Goal: Check status

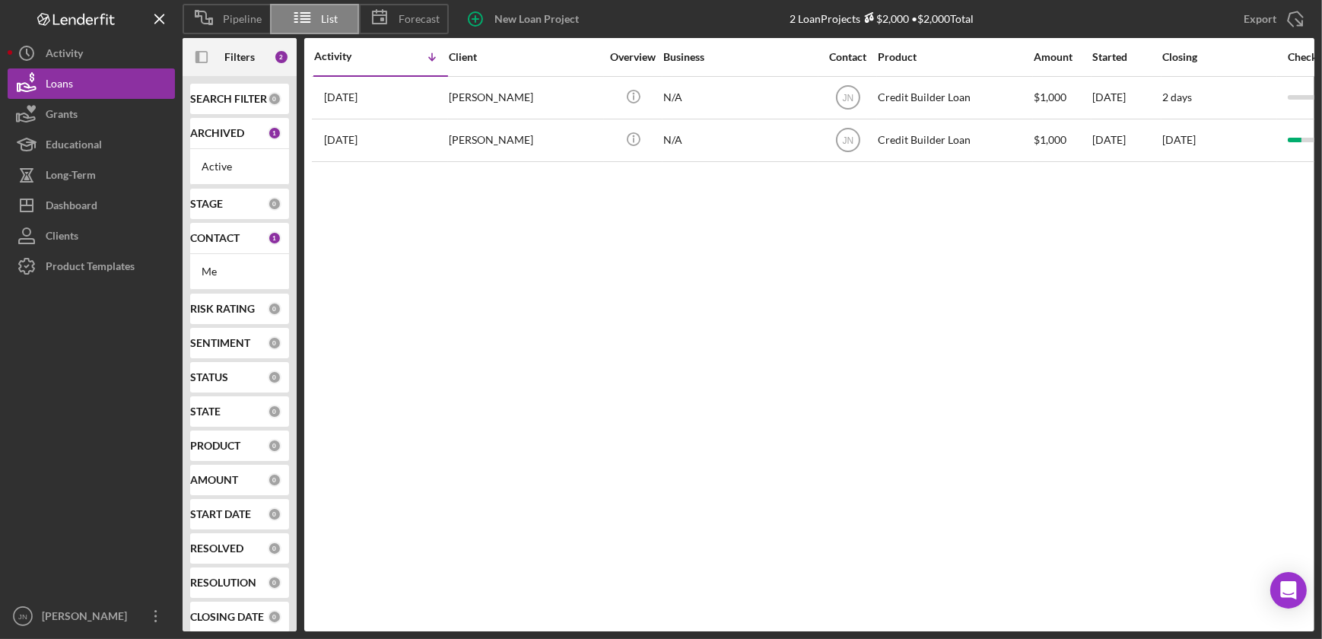
click at [248, 239] on div "CONTACT" at bounding box center [229, 238] width 78 height 12
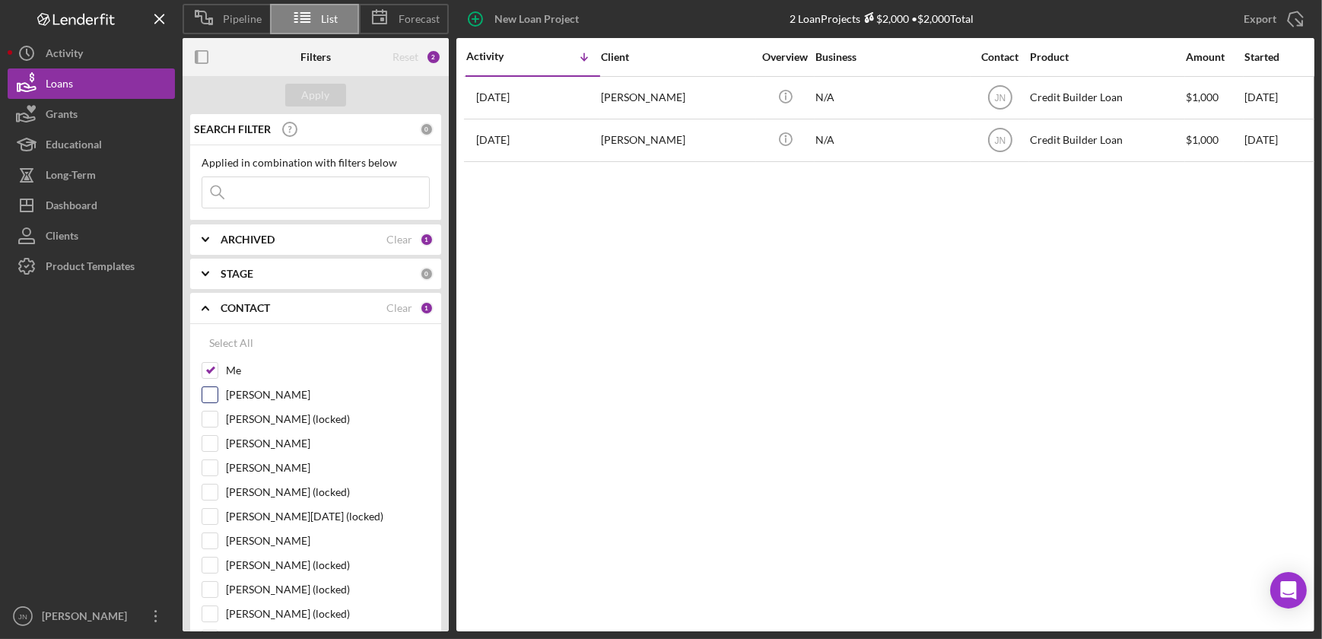
click at [213, 397] on input "[PERSON_NAME]" at bounding box center [209, 394] width 15 height 15
checkbox input "true"
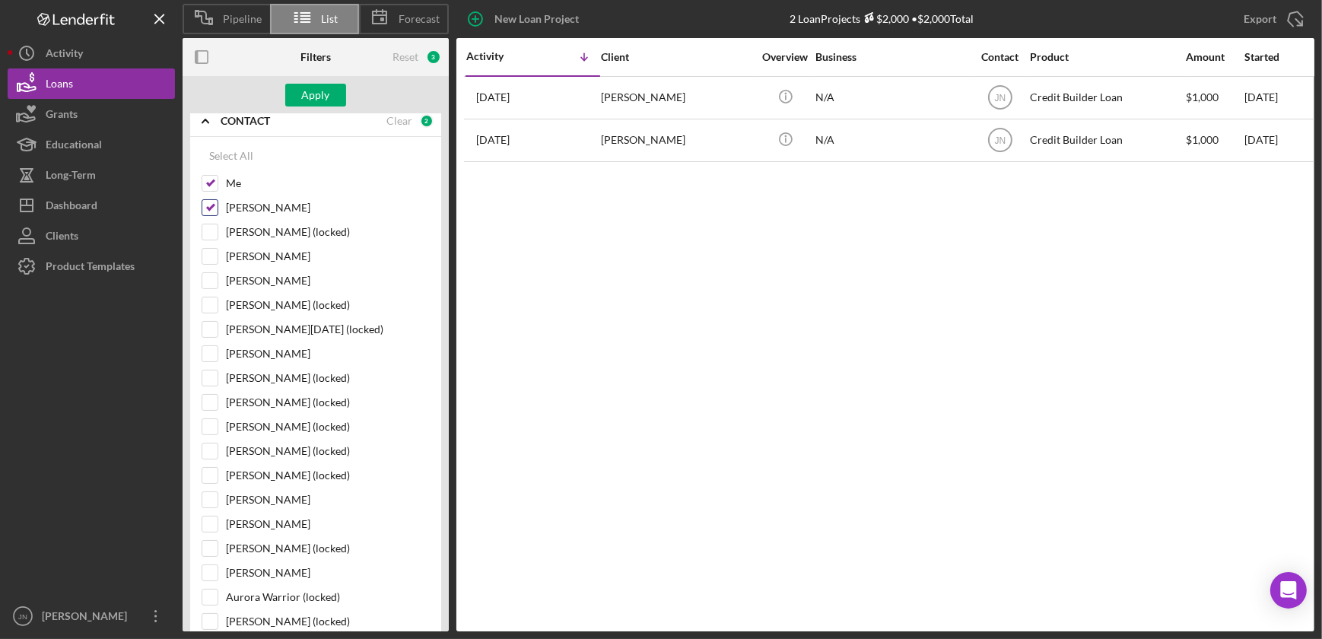
scroll to position [207, 0]
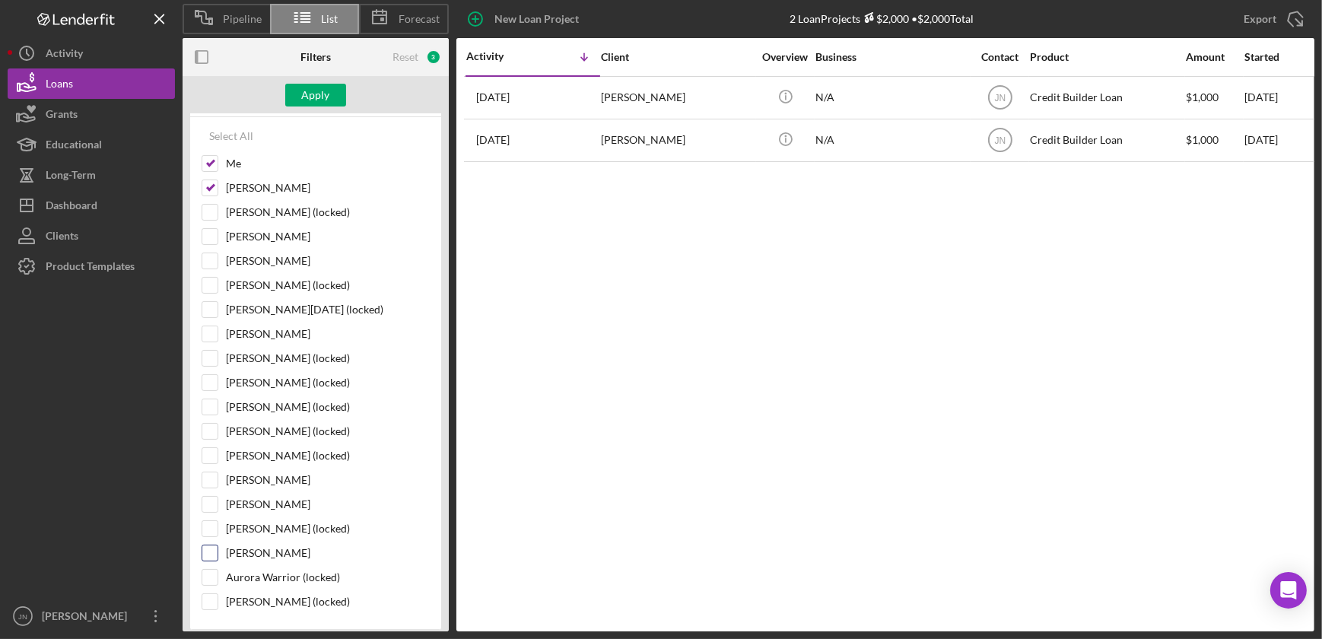
click at [211, 551] on input "Ann Lawson" at bounding box center [209, 552] width 15 height 15
checkbox input "true"
click at [316, 94] on div "Apply" at bounding box center [316, 95] width 28 height 23
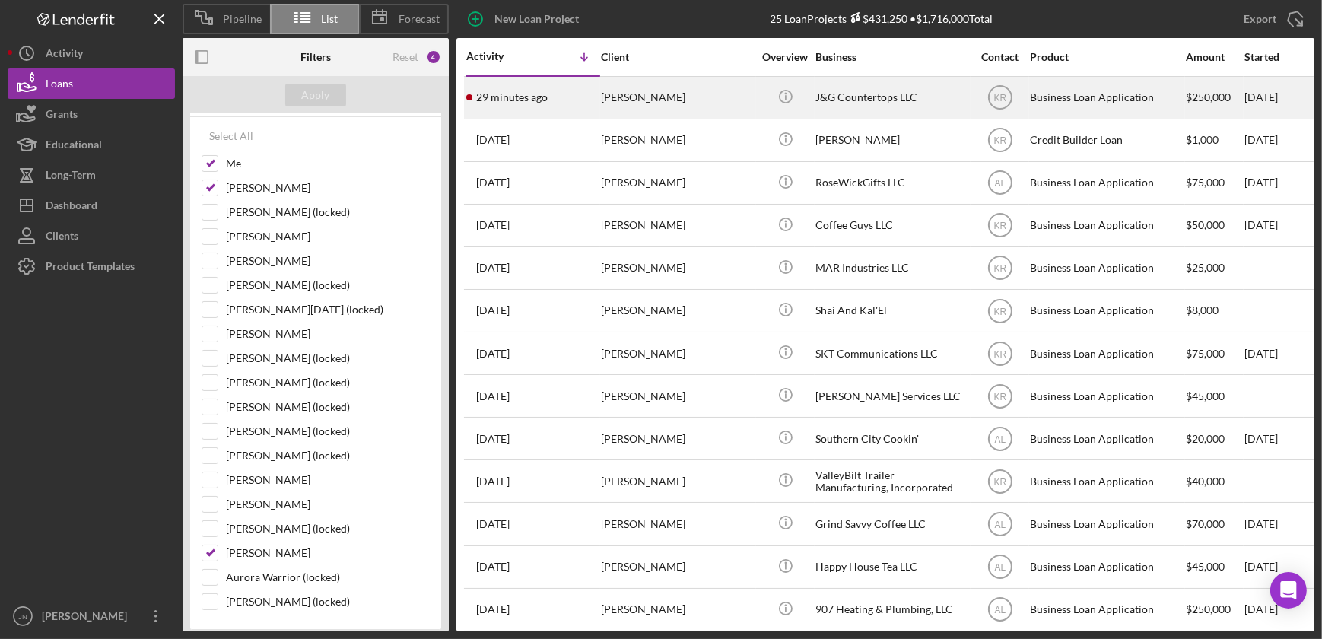
click at [843, 100] on div "J&G Countertops LLC" at bounding box center [891, 98] width 152 height 40
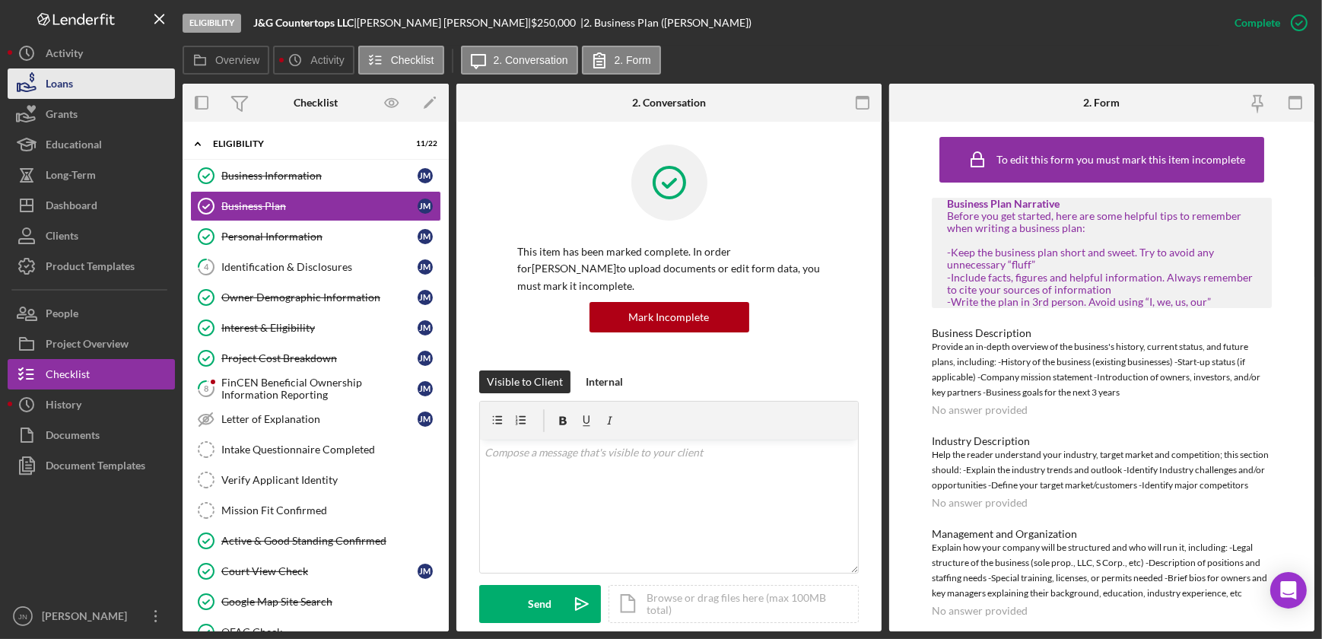
click at [95, 81] on button "Loans" at bounding box center [91, 83] width 167 height 30
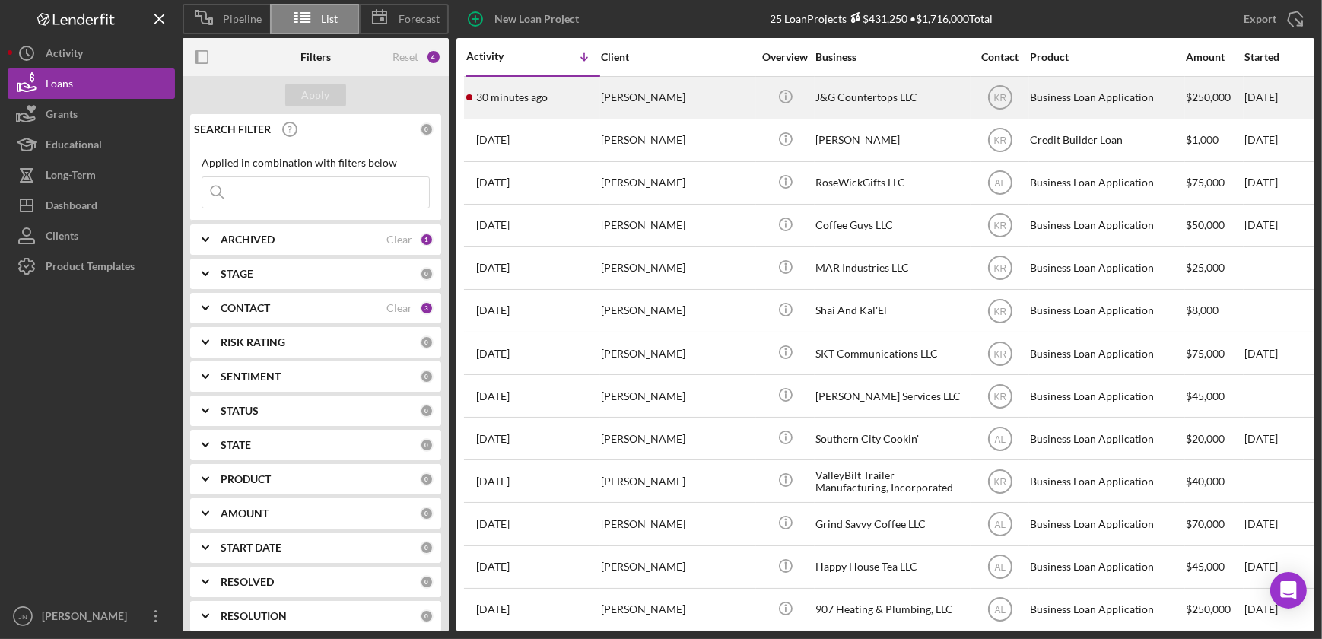
click at [626, 99] on div "[PERSON_NAME]" at bounding box center [677, 98] width 152 height 40
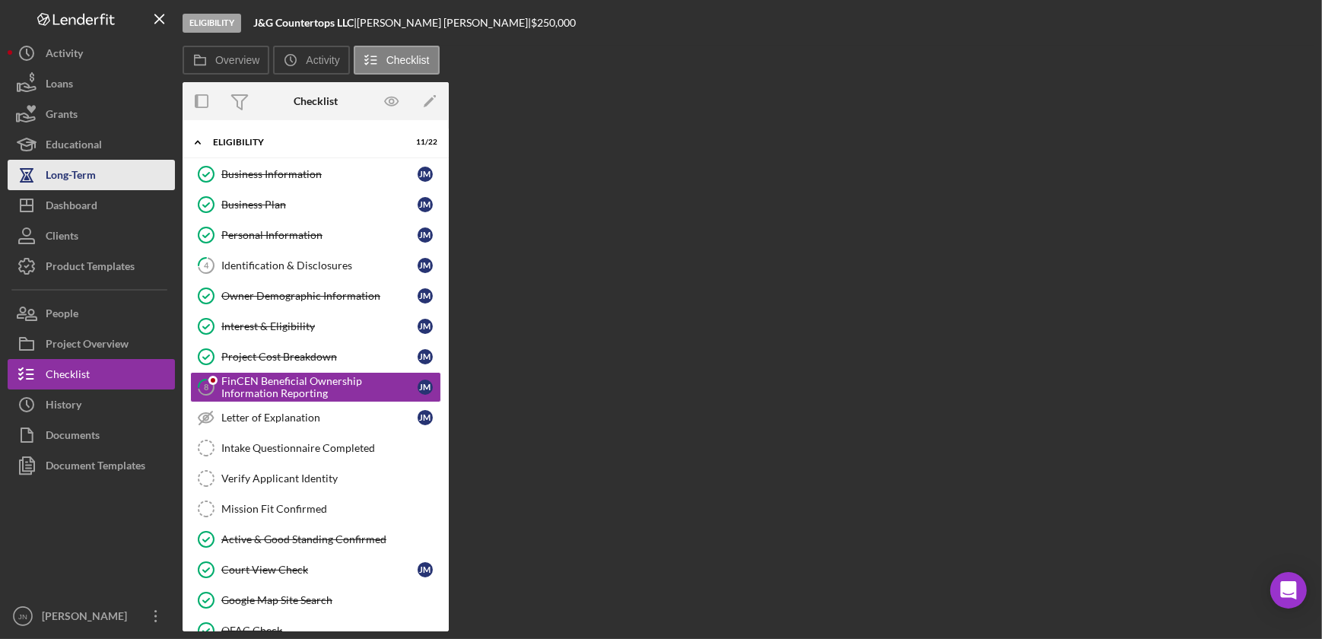
scroll to position [10, 0]
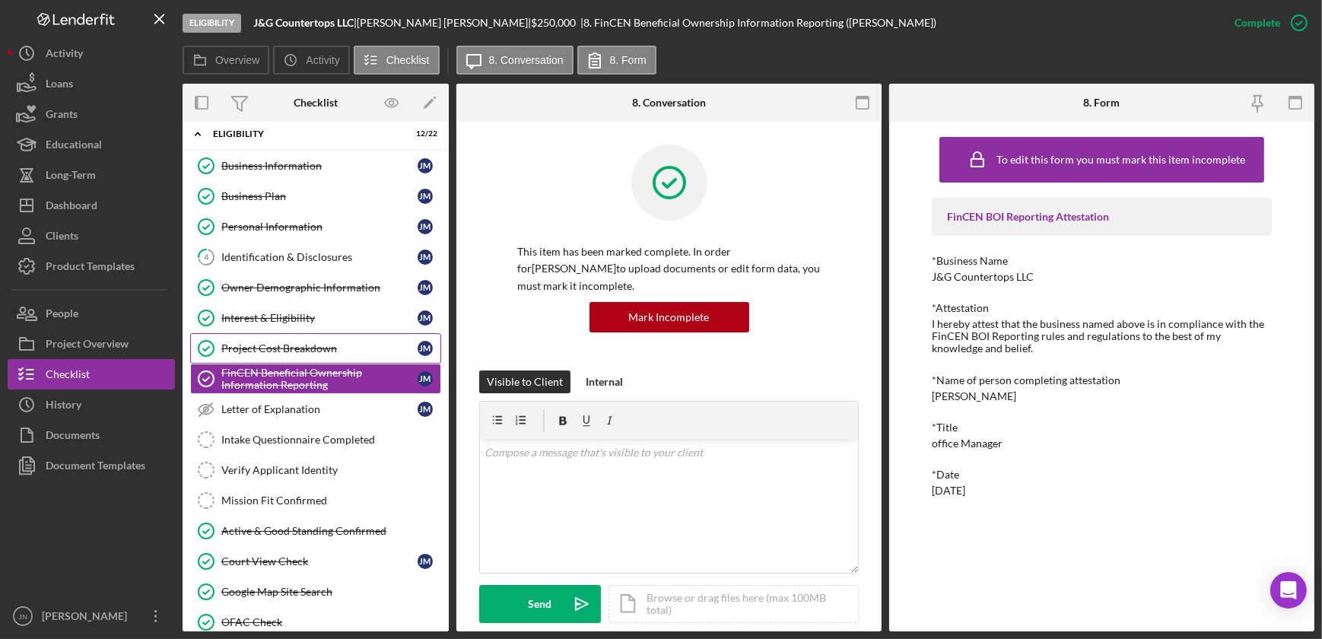
click at [298, 344] on div "Project Cost Breakdown" at bounding box center [319, 348] width 196 height 12
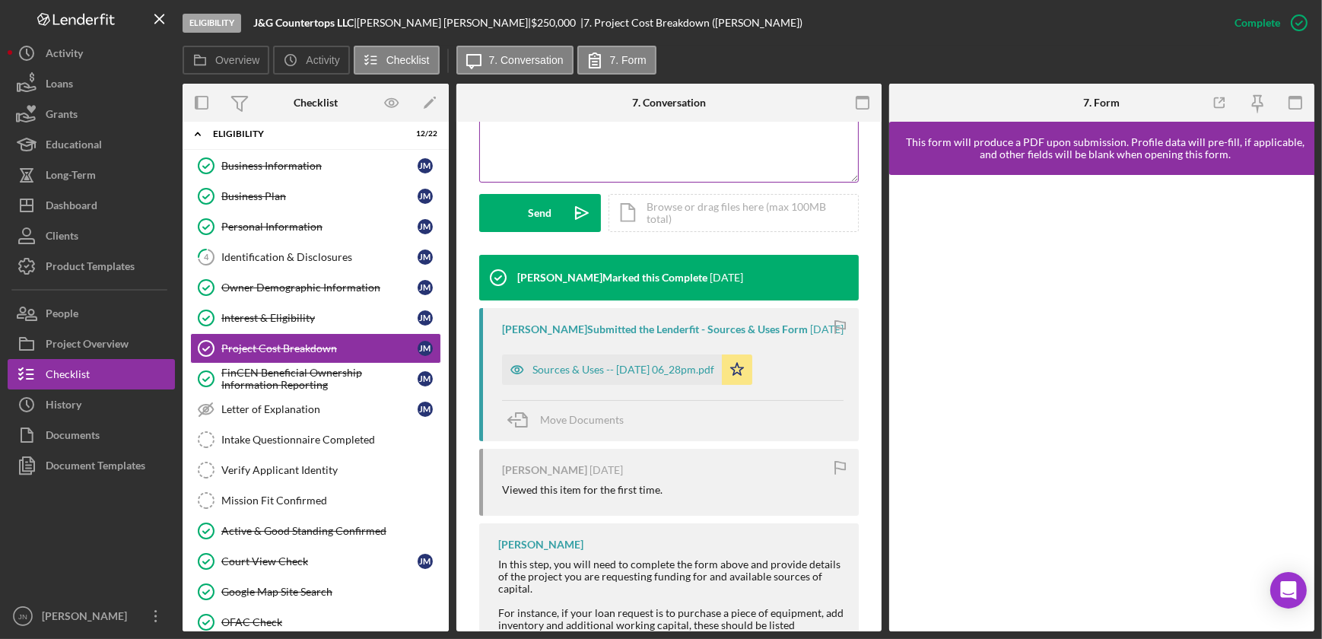
scroll to position [414, 0]
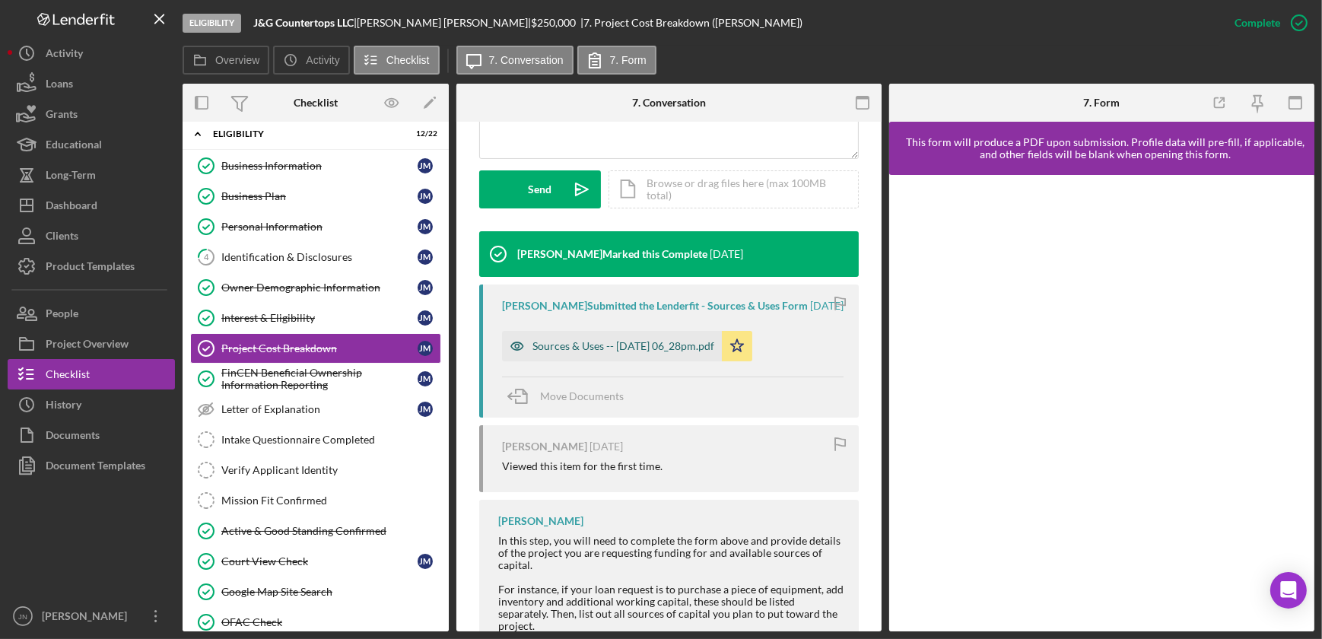
click at [589, 350] on div "Sources & Uses -- 2025-08-14 06_28pm.pdf" at bounding box center [612, 346] width 220 height 30
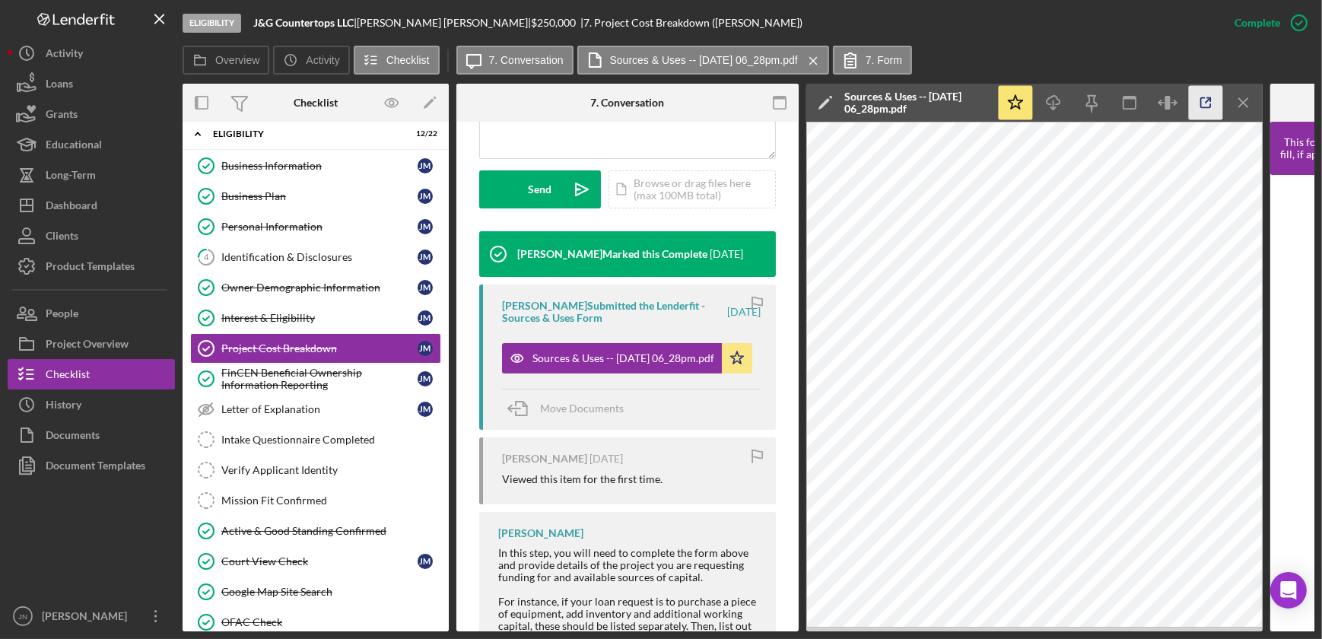
click at [1214, 101] on icon "button" at bounding box center [1206, 103] width 34 height 34
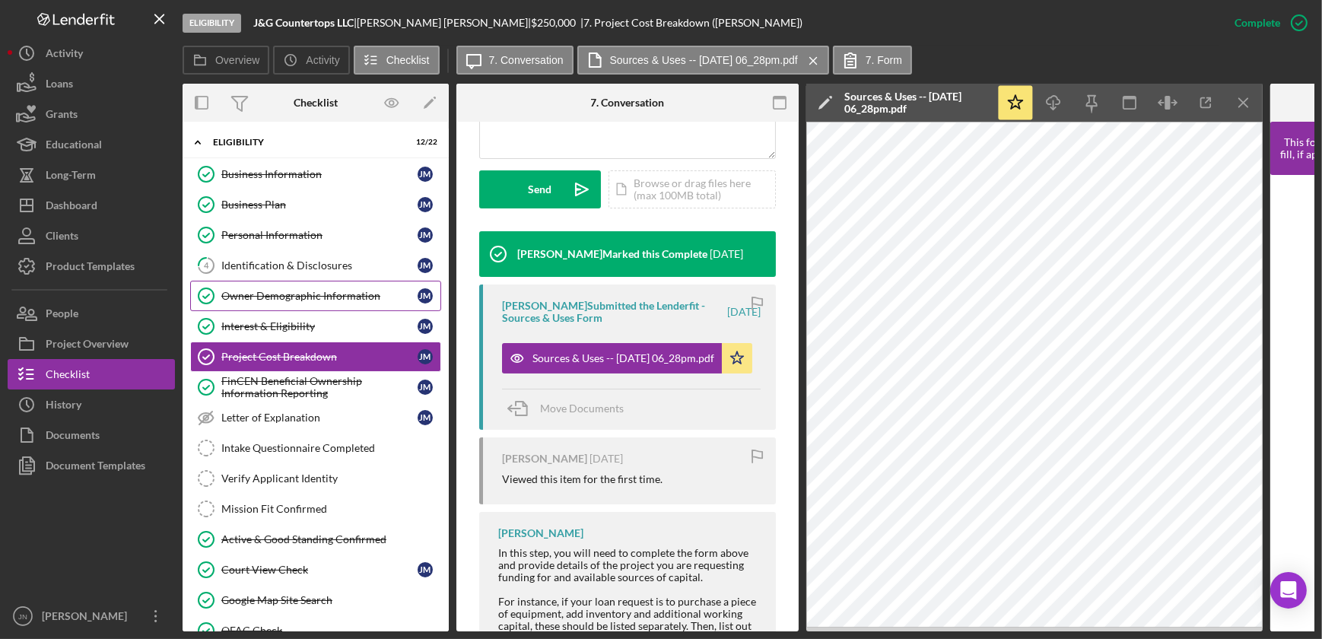
scroll to position [0, 0]
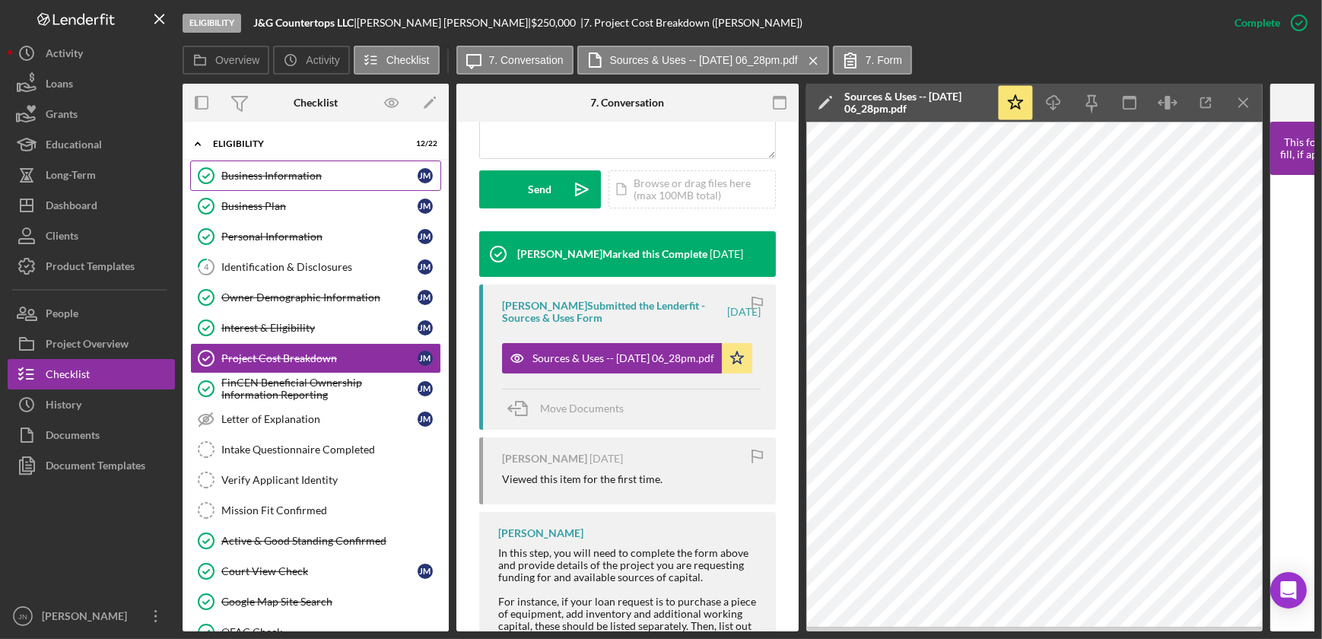
click at [326, 168] on link "Business Information Business Information J M" at bounding box center [315, 175] width 251 height 30
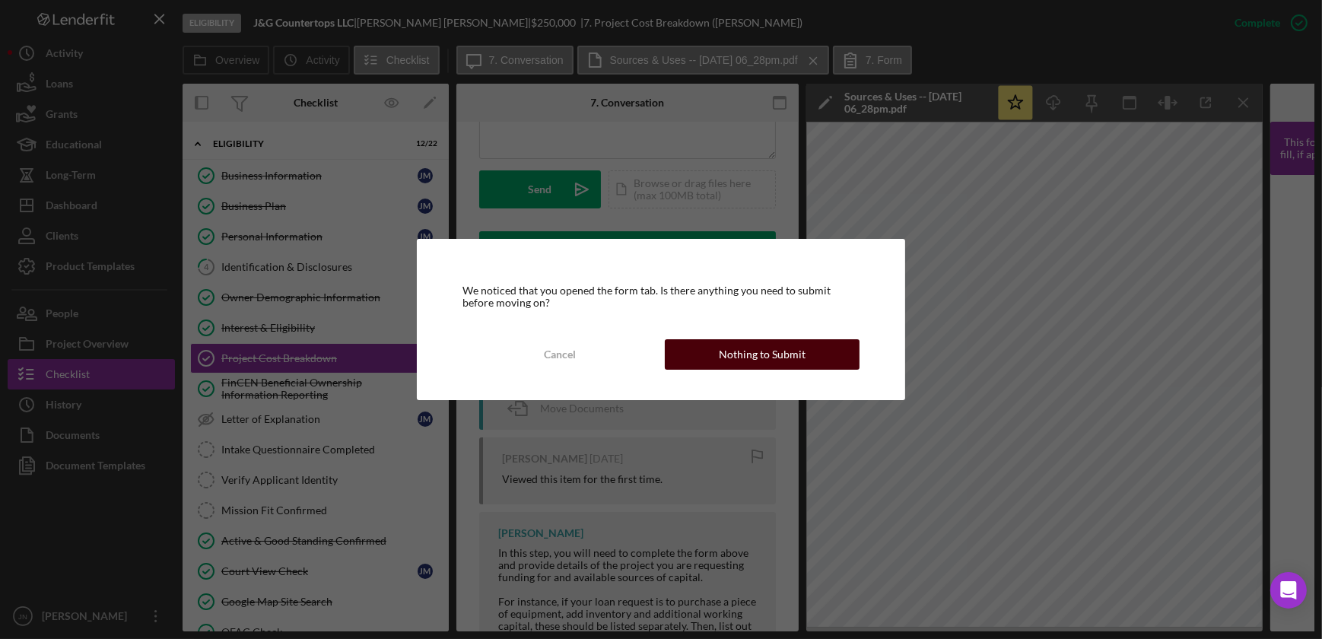
click at [705, 353] on button "Nothing to Submit" at bounding box center [762, 354] width 195 height 30
